Goal: Entertainment & Leisure: Consume media (video, audio)

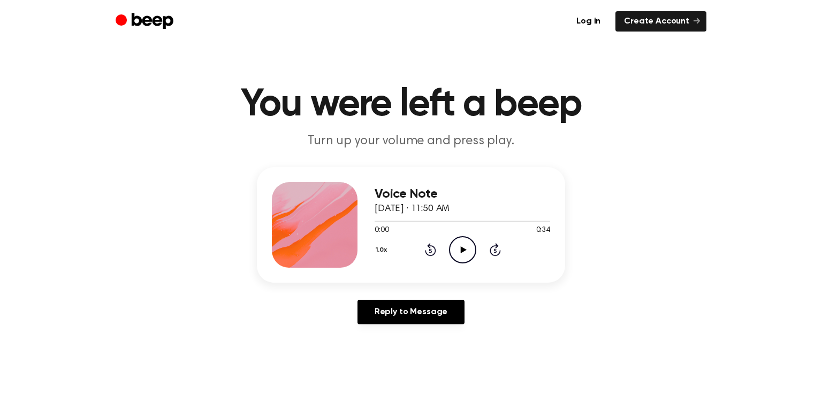
click at [458, 246] on icon "Play Audio" at bounding box center [462, 249] width 27 height 27
click at [433, 248] on icon "Rewind 5 seconds" at bounding box center [430, 250] width 12 height 14
click at [464, 248] on icon "Pause Audio" at bounding box center [462, 249] width 27 height 27
click at [464, 248] on icon "Play Audio" at bounding box center [462, 249] width 27 height 27
click at [428, 249] on icon "Rewind 5 seconds" at bounding box center [430, 250] width 12 height 14
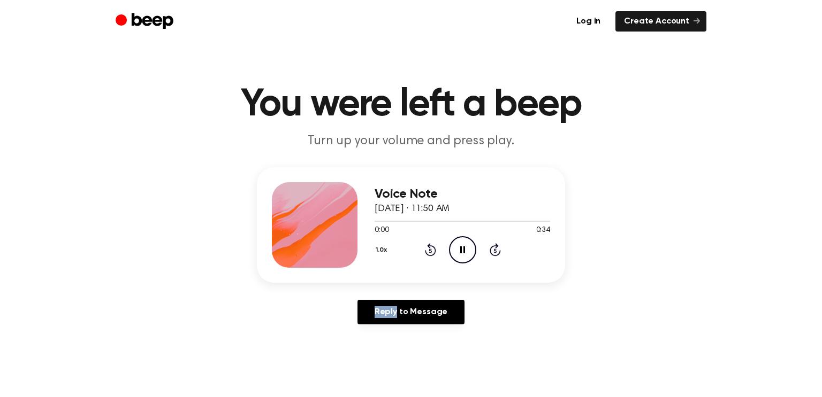
click at [428, 249] on icon "Rewind 5 seconds" at bounding box center [430, 250] width 12 height 14
click at [464, 250] on icon at bounding box center [463, 250] width 6 height 7
click at [457, 252] on icon "Play Audio" at bounding box center [462, 249] width 27 height 27
